Goal: Check status: Check status

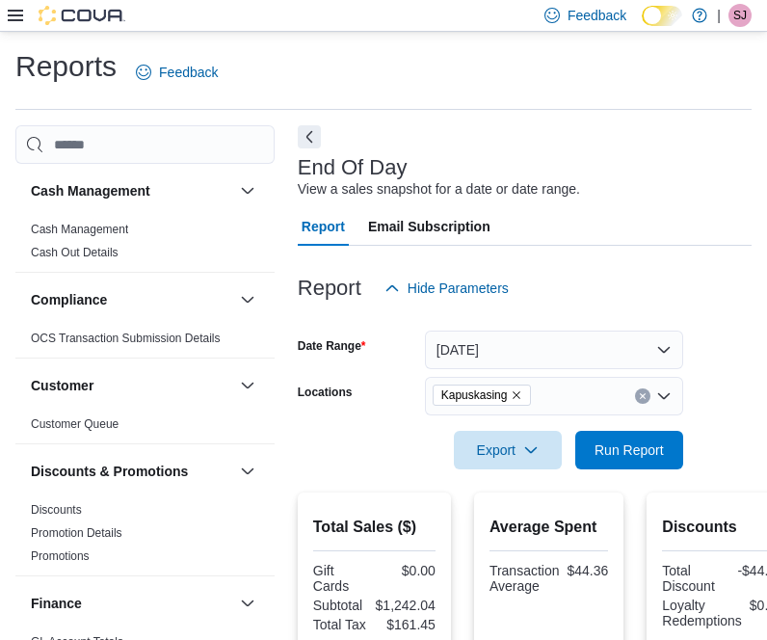
scroll to position [591, 0]
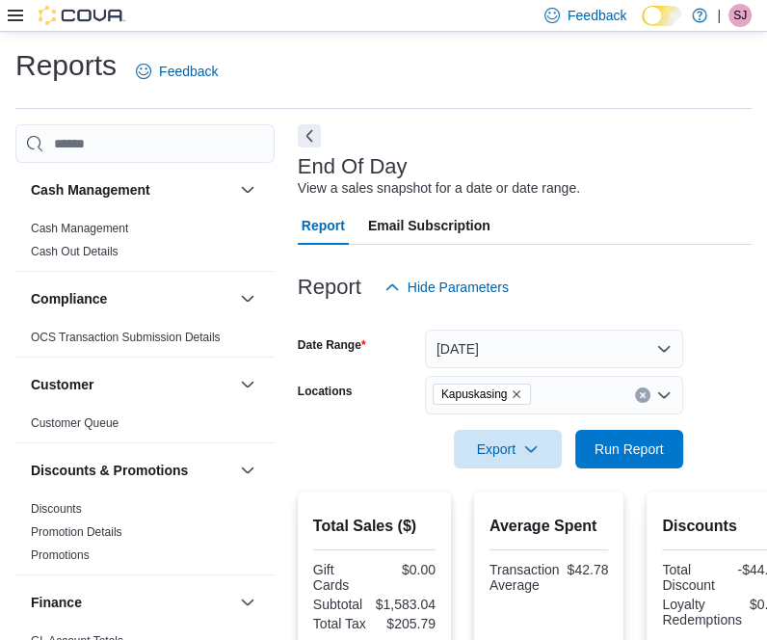
scroll to position [19, 0]
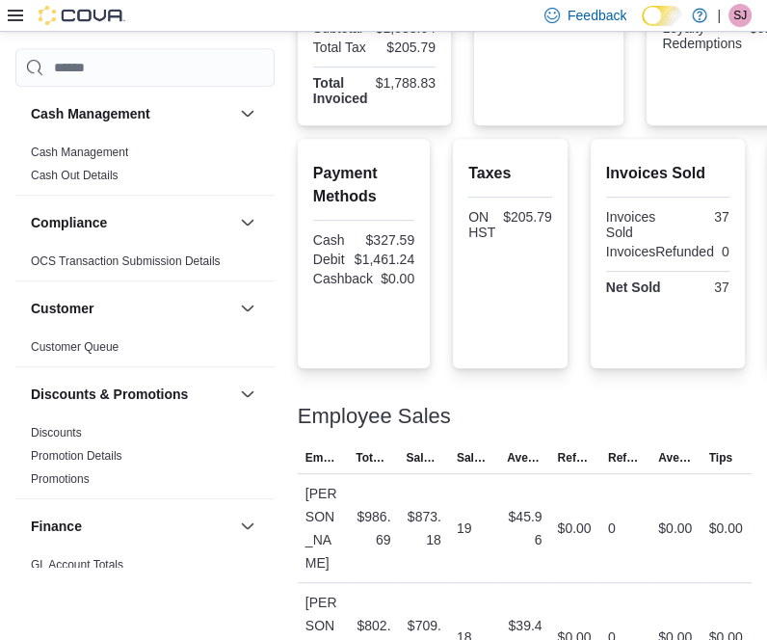
scroll to position [593, 0]
